Goal: Task Accomplishment & Management: Use online tool/utility

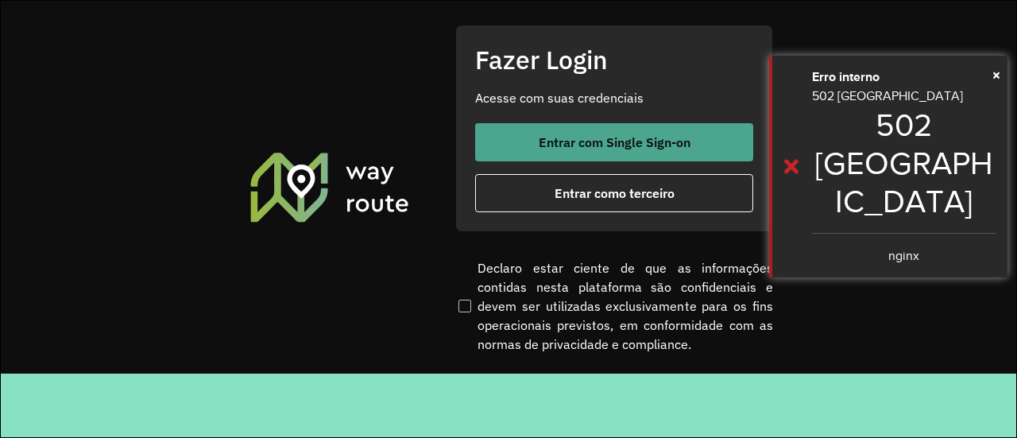
click at [620, 148] on span "Entrar com Single Sign-on" at bounding box center [615, 142] width 152 height 13
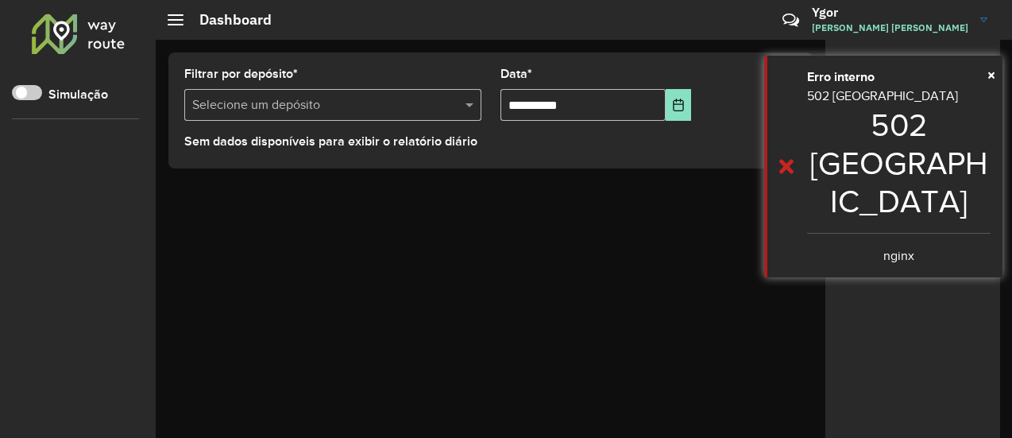
click at [263, 116] on div "Selecione um depósito" at bounding box center [332, 105] width 297 height 32
click at [265, 106] on input "text" at bounding box center [316, 105] width 249 height 19
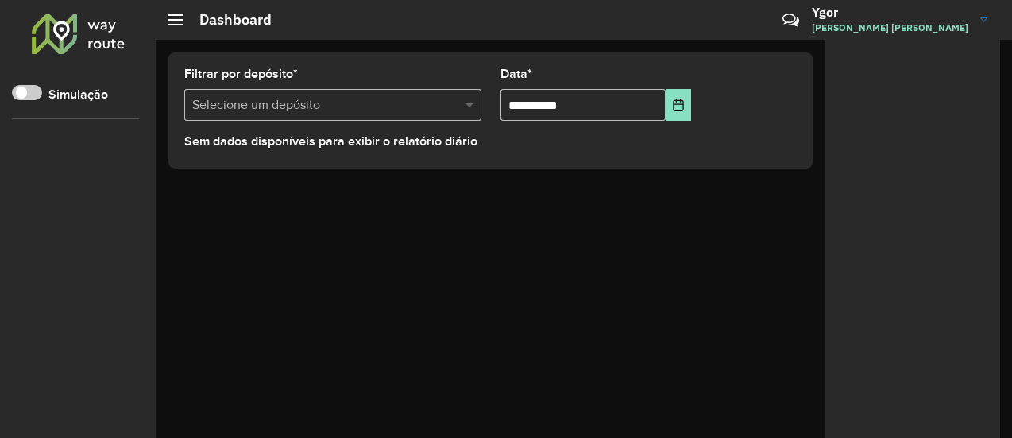
click at [472, 106] on span at bounding box center [472, 104] width 20 height 19
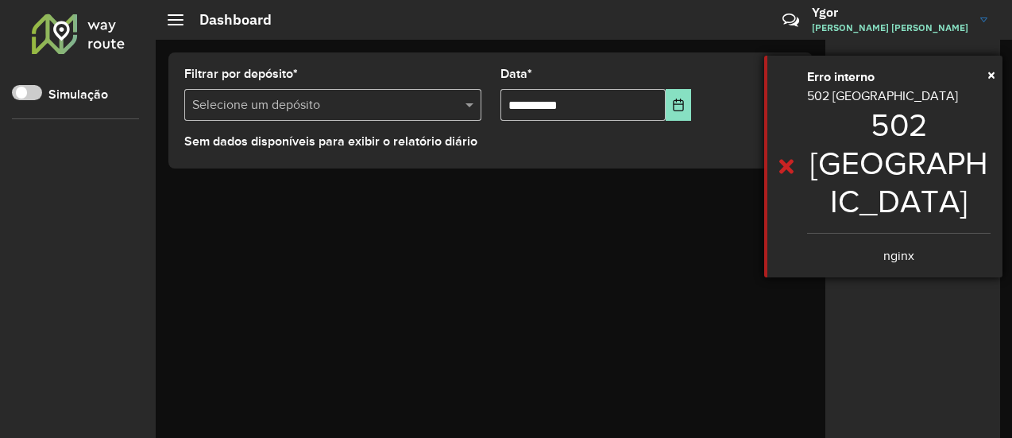
click at [873, 115] on h1 "502 [GEOGRAPHIC_DATA]" at bounding box center [899, 163] width 184 height 114
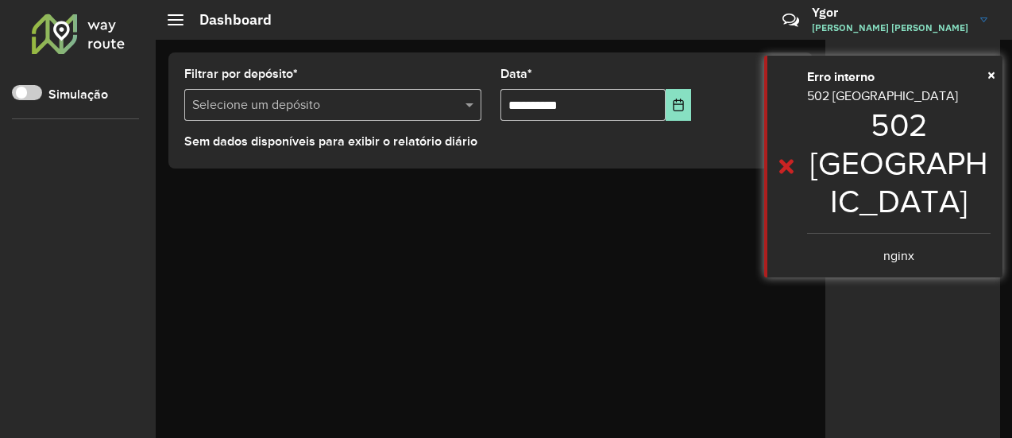
click at [572, 195] on div "**********" at bounding box center [584, 239] width 856 height 398
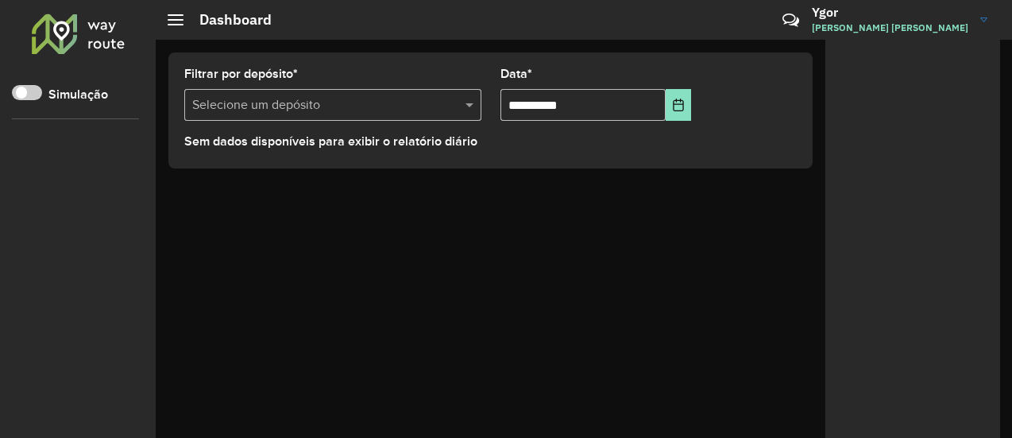
click at [866, 15] on h3 "Ygor" at bounding box center [890, 12] width 157 height 15
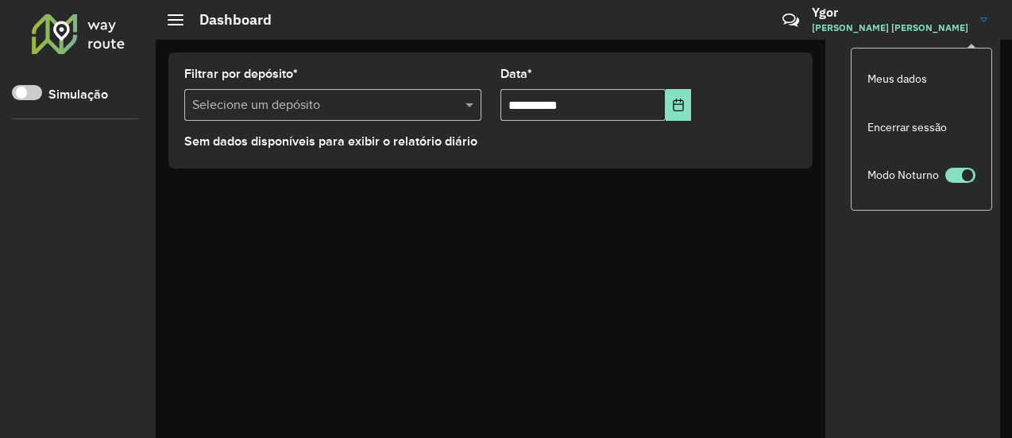
click at [982, 13] on link "Ygor [PERSON_NAME] [PERSON_NAME]" at bounding box center [905, 19] width 187 height 41
